Goal: Use online tool/utility

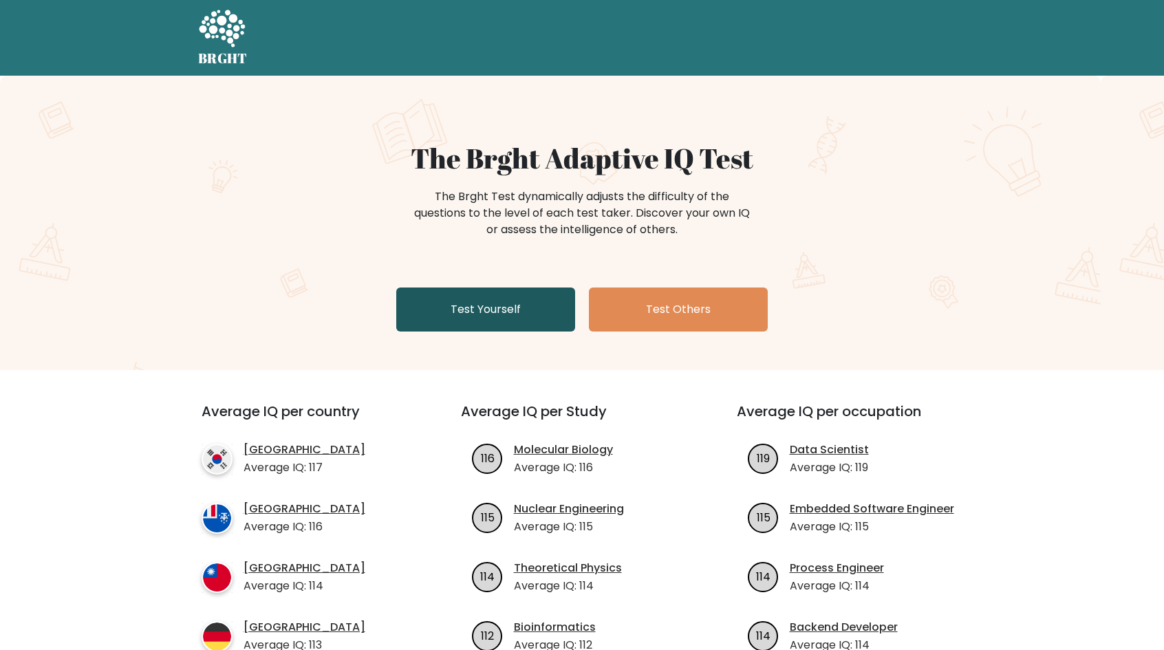
click at [515, 305] on link "Test Yourself" at bounding box center [485, 310] width 179 height 44
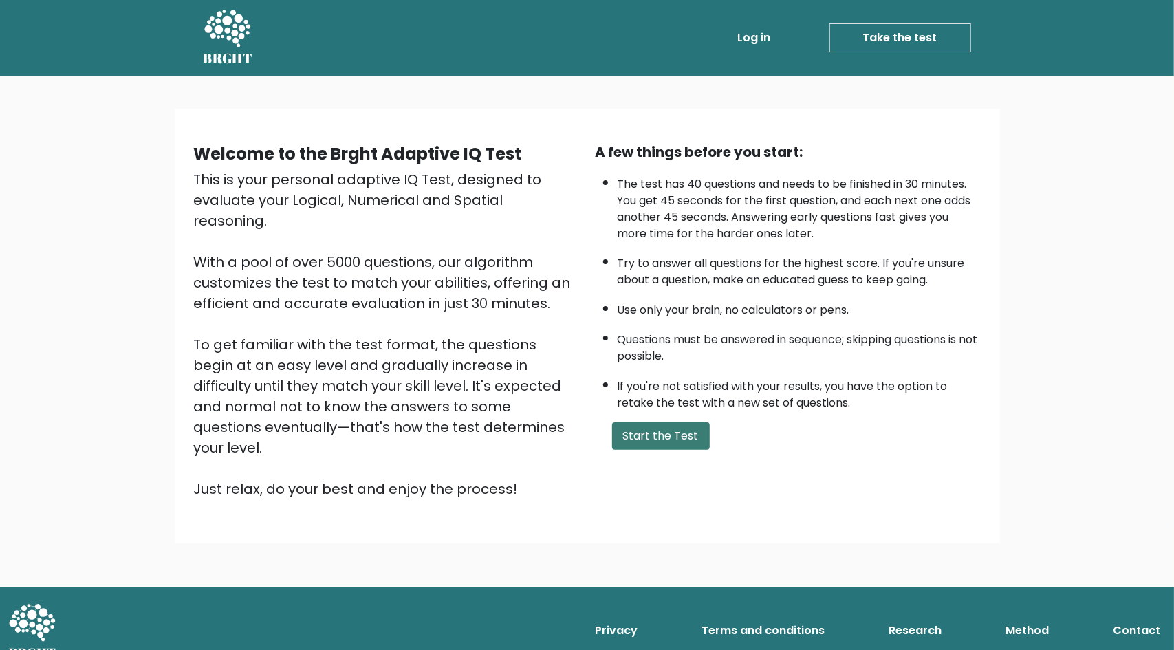
click at [694, 441] on button "Start the Test" at bounding box center [661, 436] width 98 height 28
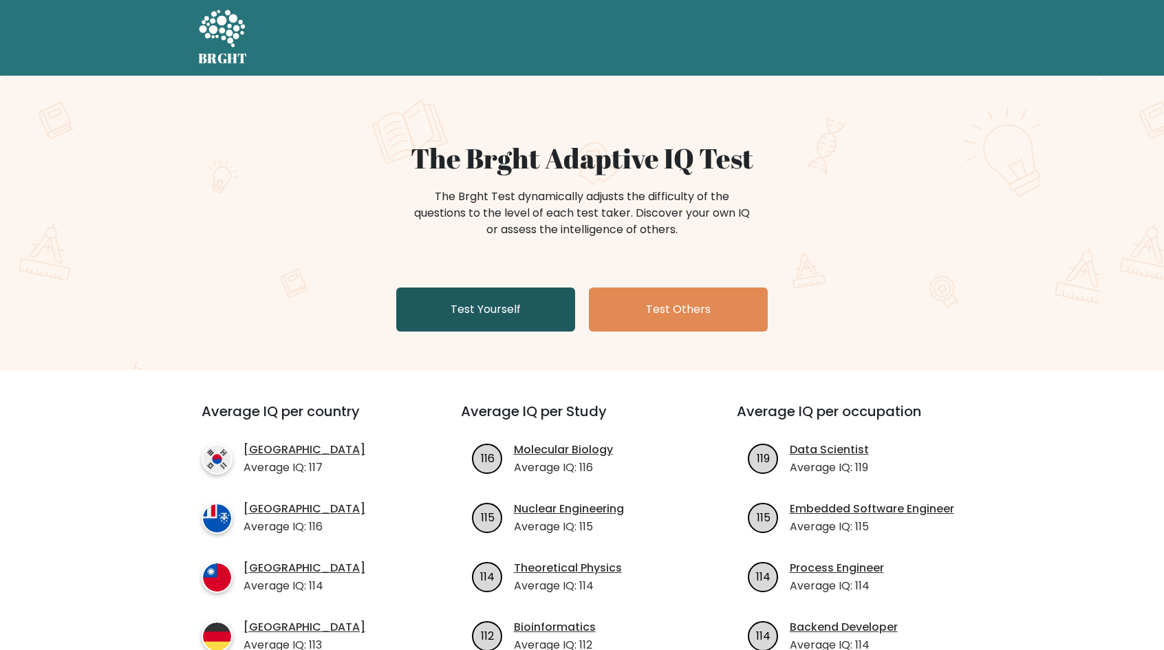
click at [484, 310] on link "Test Yourself" at bounding box center [485, 310] width 179 height 44
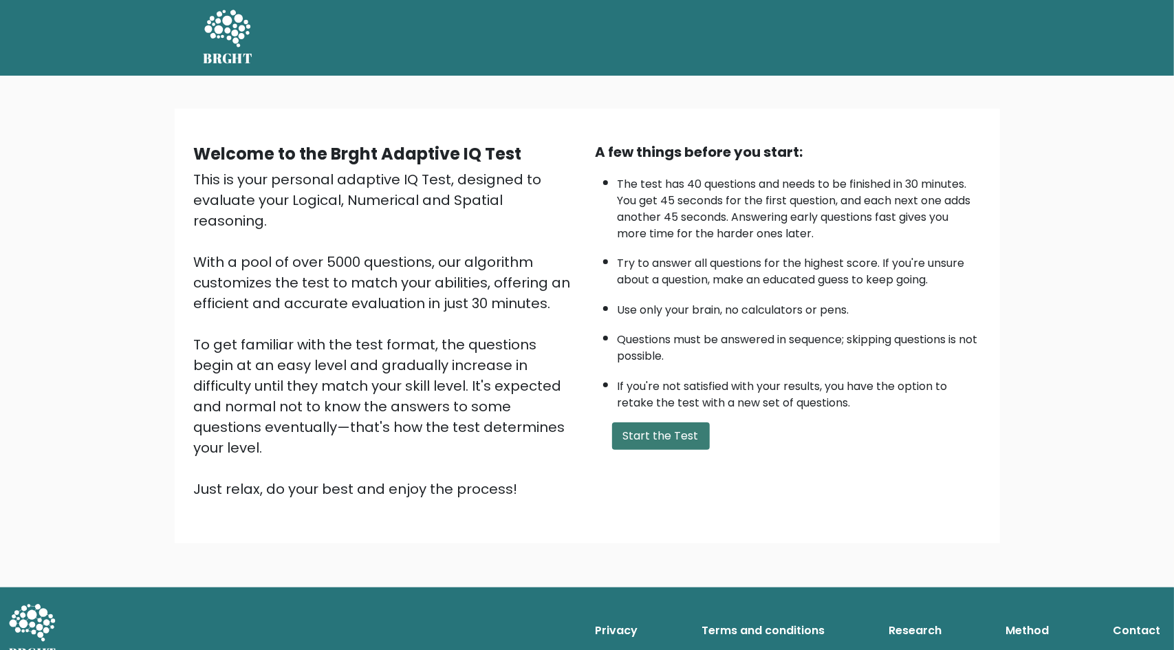
click at [654, 438] on button "Start the Test" at bounding box center [661, 436] width 98 height 28
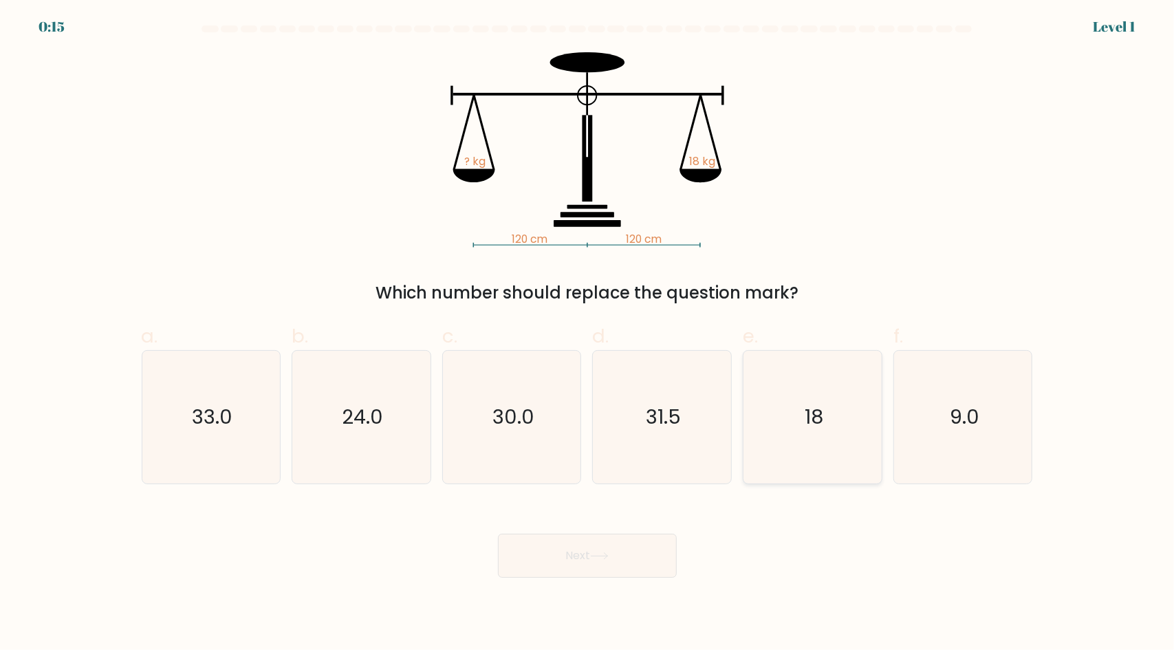
click at [809, 413] on text "18" at bounding box center [814, 417] width 19 height 28
click at [588, 334] on input "e. 18" at bounding box center [588, 329] width 1 height 9
radio input "true"
click at [600, 559] on icon at bounding box center [599, 556] width 19 height 8
click at [590, 569] on button "Next" at bounding box center [587, 556] width 179 height 44
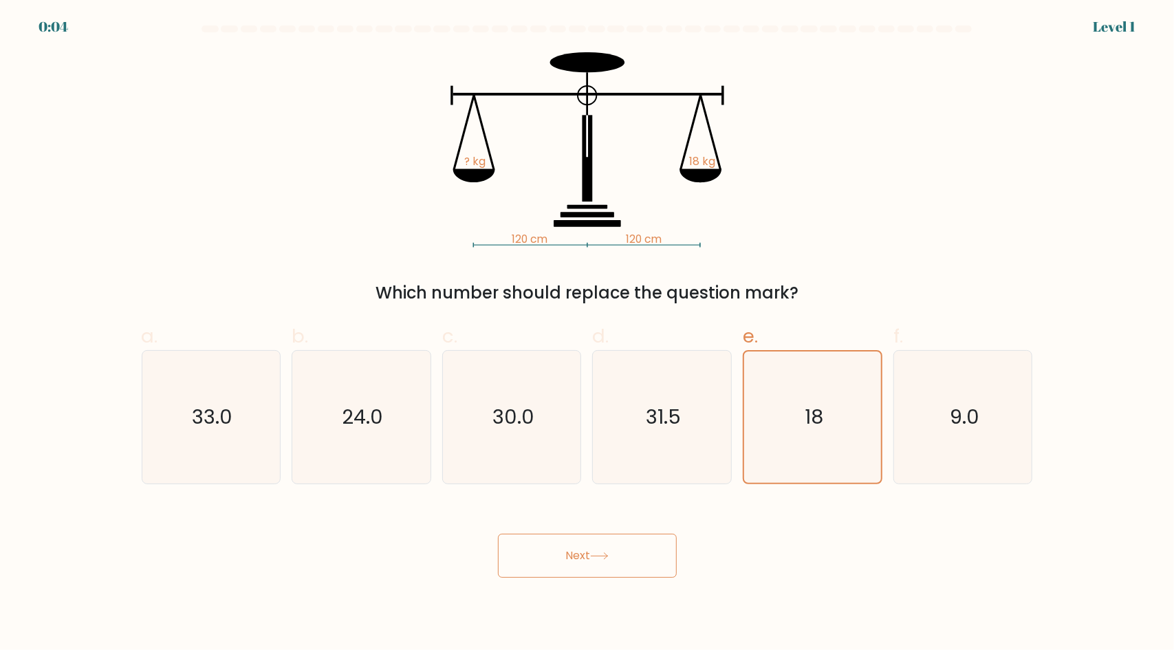
click at [618, 554] on button "Next" at bounding box center [587, 556] width 179 height 44
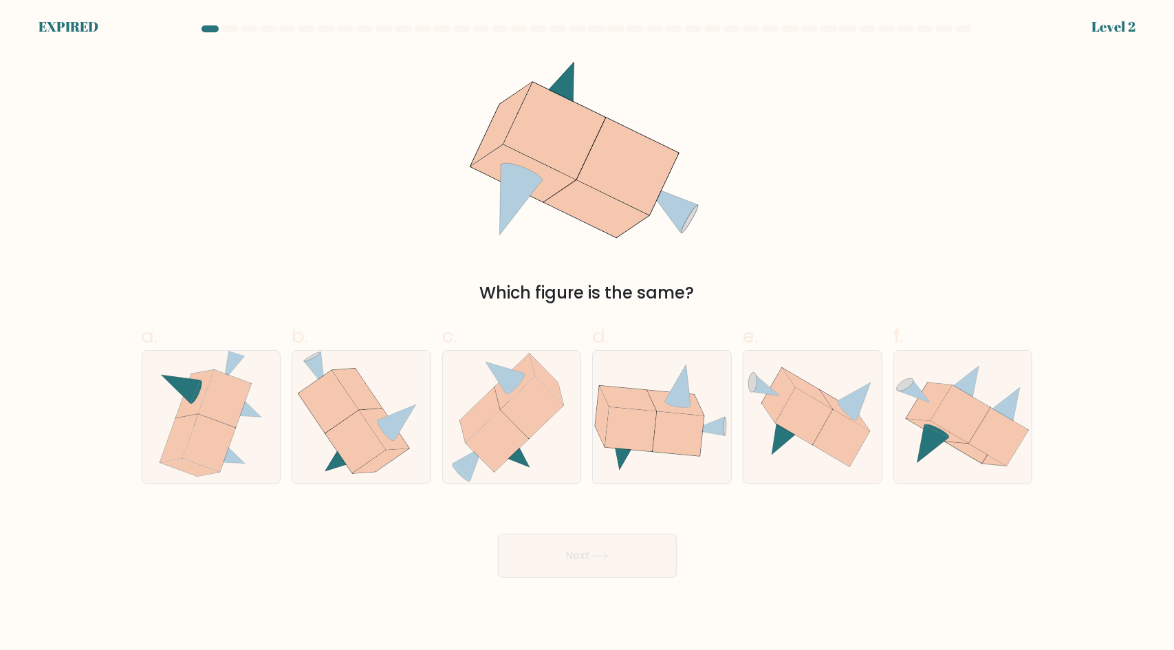
drag, startPoint x: 536, startPoint y: 433, endPoint x: 375, endPoint y: 170, distance: 308.2
click at [375, 170] on div "Which figure is the same?" at bounding box center [587, 178] width 908 height 253
click at [511, 432] on icon at bounding box center [497, 441] width 63 height 62
click at [588, 334] on input "c." at bounding box center [588, 329] width 1 height 9
radio input "true"
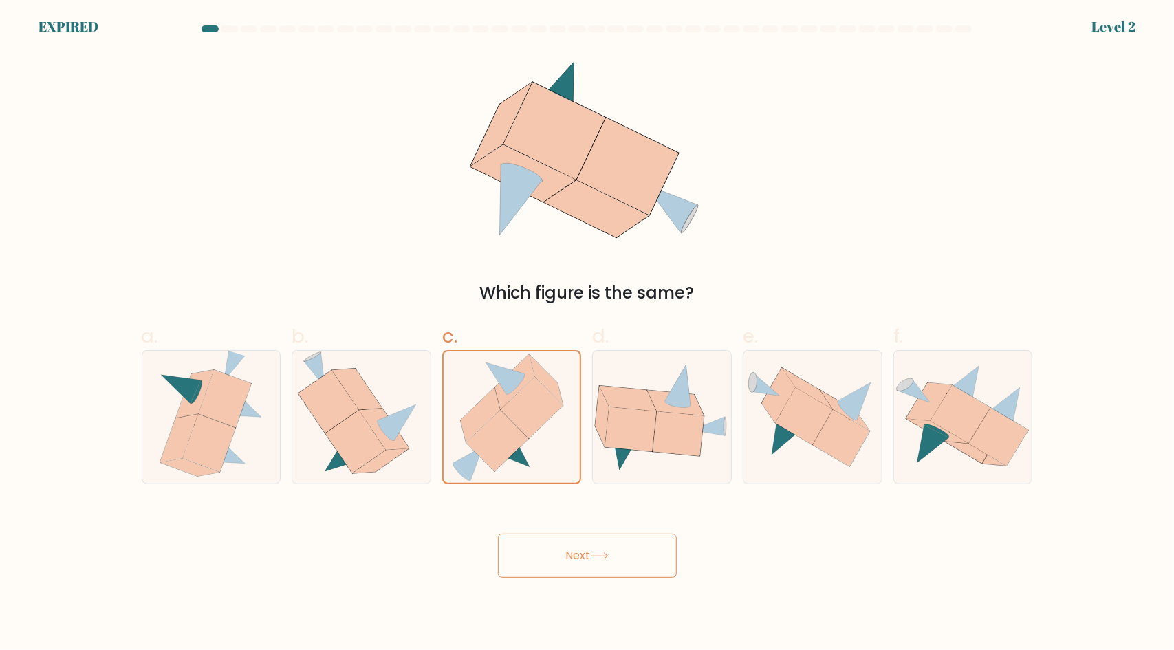
click at [583, 547] on button "Next" at bounding box center [587, 556] width 179 height 44
click at [585, 557] on button "Next" at bounding box center [587, 556] width 179 height 44
click at [616, 552] on button "Next" at bounding box center [587, 556] width 179 height 44
